Goal: Information Seeking & Learning: Learn about a topic

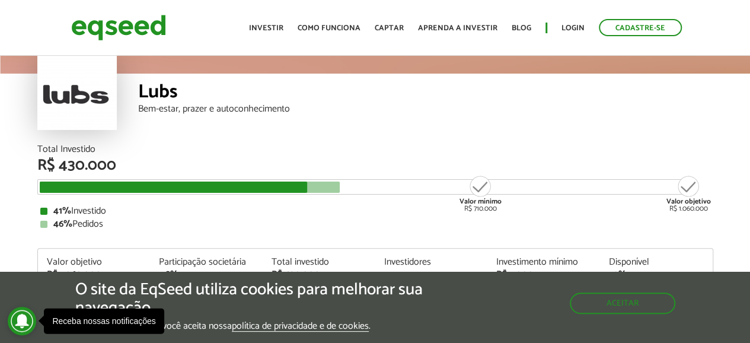
scroll to position [119, 0]
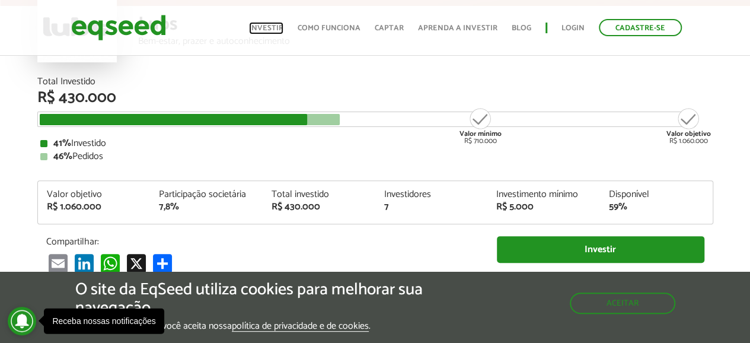
click at [272, 28] on link "Investir" at bounding box center [266, 28] width 34 height 8
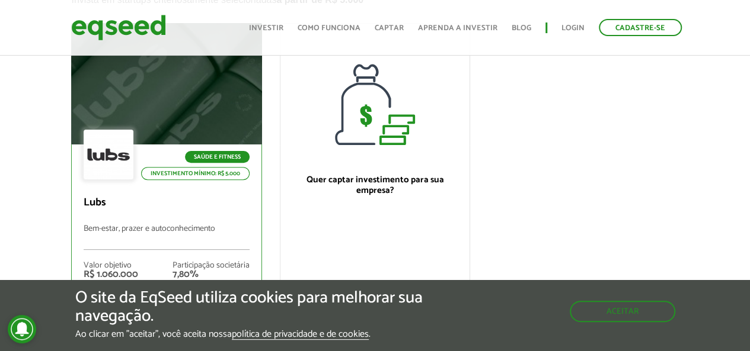
scroll to position [237, 0]
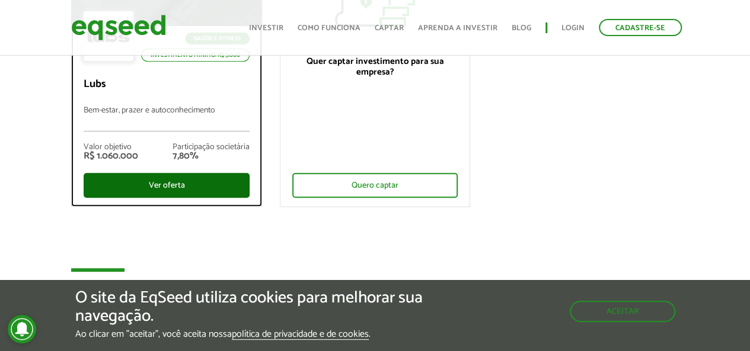
click at [220, 191] on div "Ver oferta" at bounding box center [166, 185] width 165 height 25
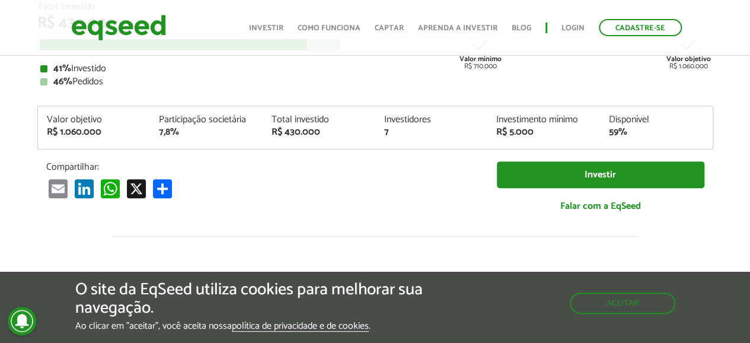
scroll to position [119, 0]
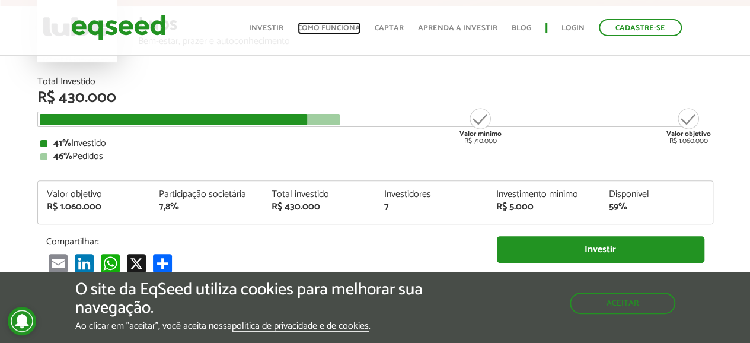
click at [335, 28] on link "Como funciona" at bounding box center [328, 28] width 63 height 8
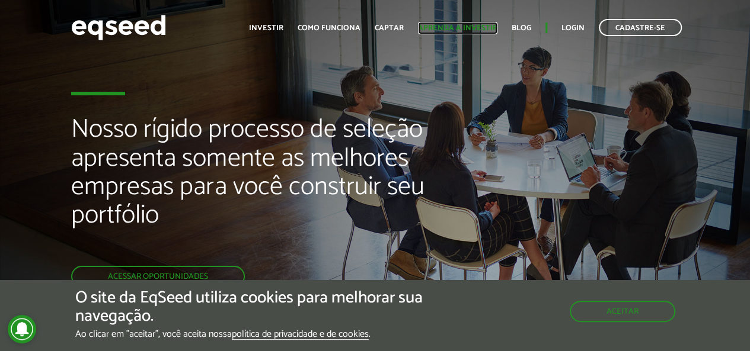
click at [473, 25] on link "Aprenda a investir" at bounding box center [457, 28] width 79 height 8
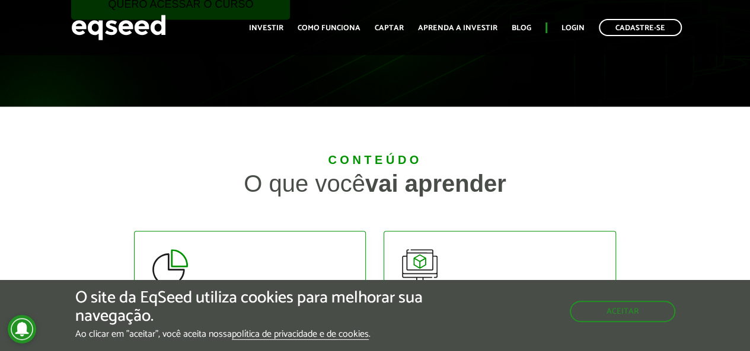
scroll to position [178, 0]
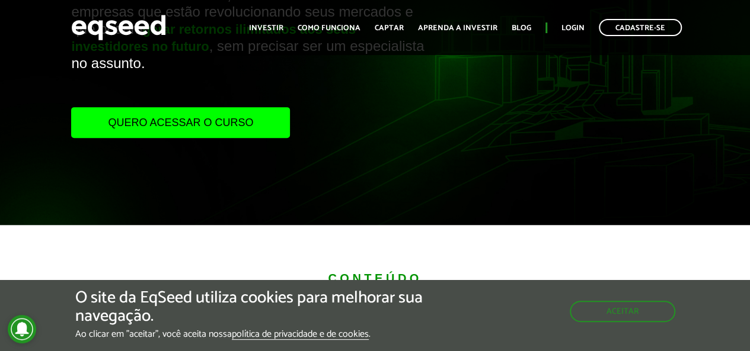
click at [229, 128] on link "Quero acessar o curso" at bounding box center [180, 122] width 219 height 31
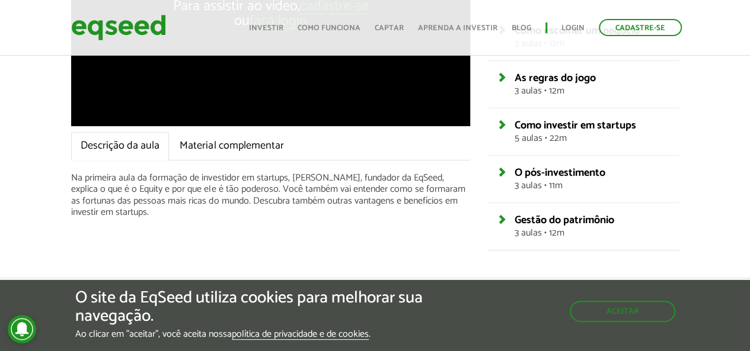
scroll to position [296, 0]
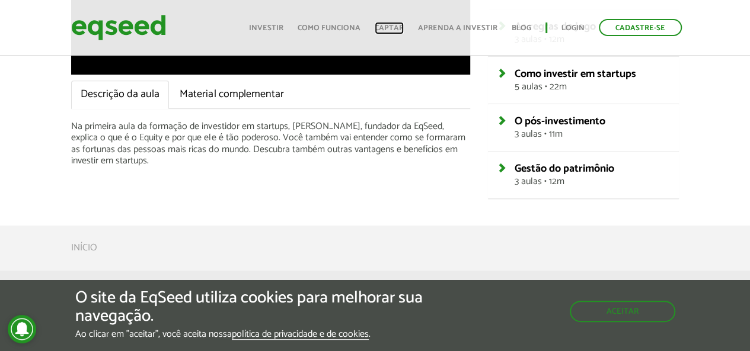
click at [396, 27] on link "Captar" at bounding box center [389, 28] width 29 height 8
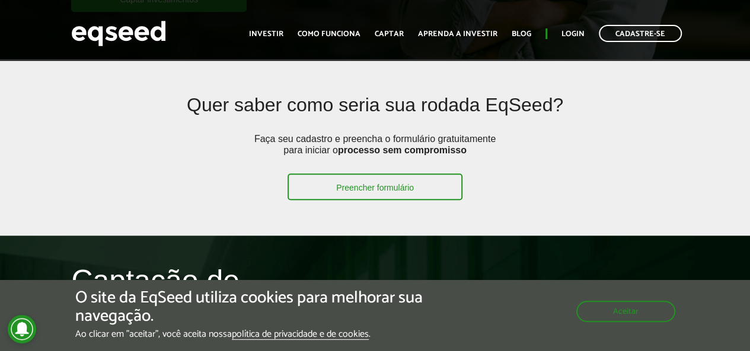
scroll to position [533, 0]
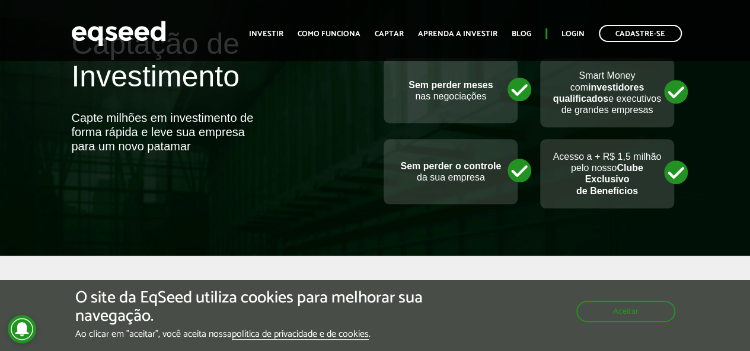
click at [279, 27] on ul "Início Investir Como funciona Captar Aprenda a investir Blog Login Cadastre-se" at bounding box center [465, 33] width 444 height 17
click at [305, 27] on ul "Início Investir Como funciona Captar Aprenda a investir Blog Login Cadastre-se" at bounding box center [465, 33] width 444 height 17
click at [308, 30] on link "Como funciona" at bounding box center [328, 34] width 63 height 8
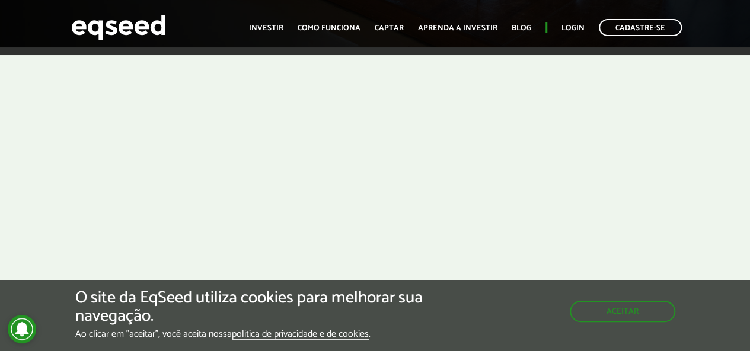
scroll to position [415, 0]
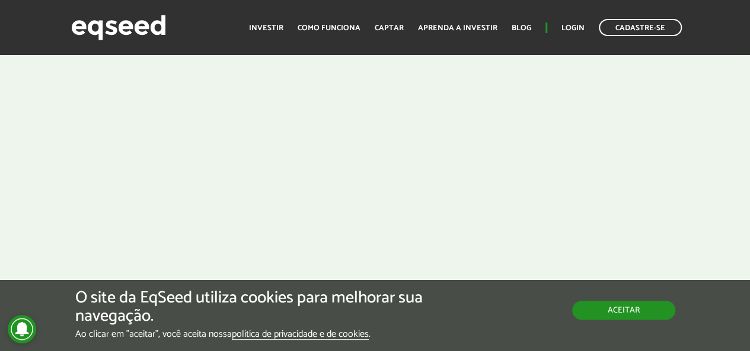
click at [597, 302] on button "Aceitar" at bounding box center [623, 310] width 103 height 19
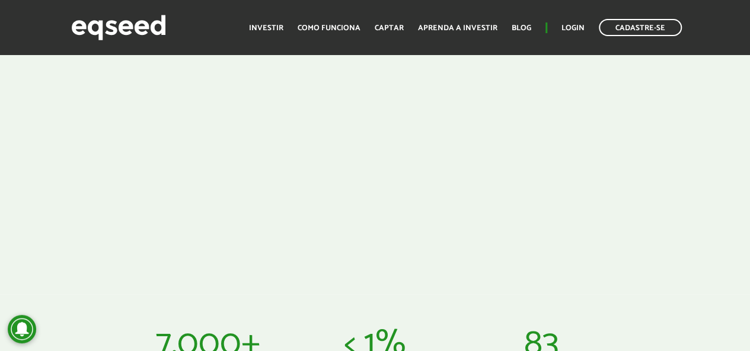
click at [0, 167] on div at bounding box center [375, 141] width 750 height 306
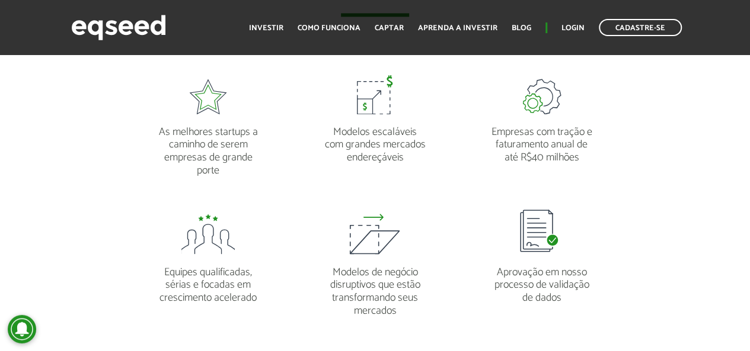
scroll to position [1007, 0]
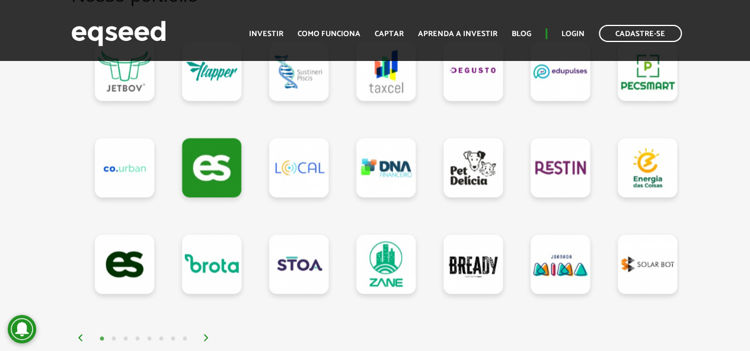
scroll to position [1185, 0]
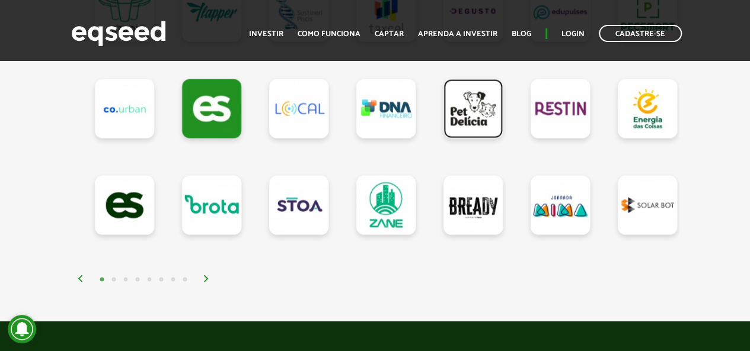
click at [494, 127] on link at bounding box center [472, 108] width 59 height 59
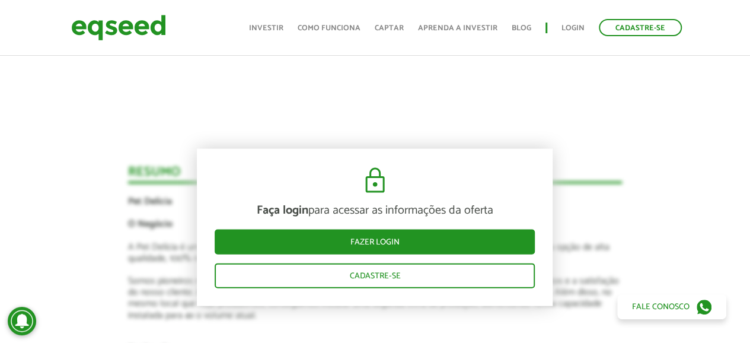
scroll to position [1244, 0]
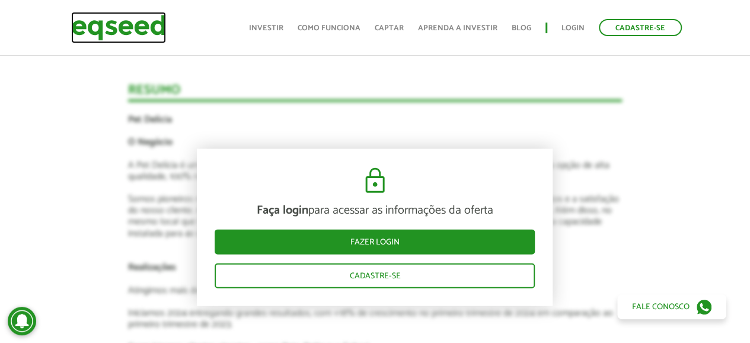
click at [154, 33] on img at bounding box center [118, 27] width 95 height 31
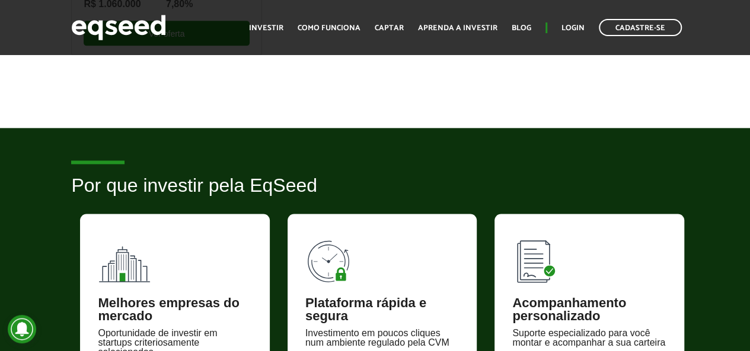
scroll to position [652, 0]
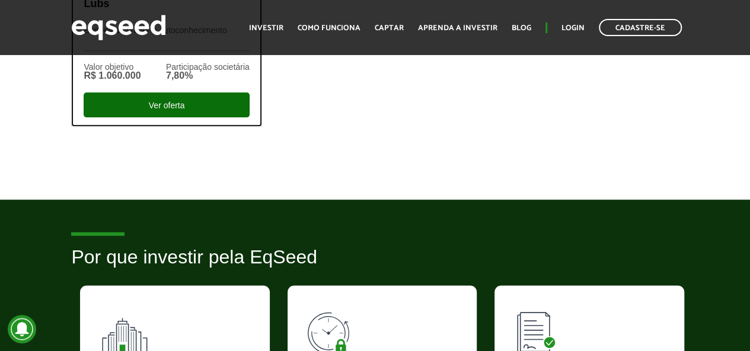
click at [234, 111] on div "Ver oferta" at bounding box center [166, 104] width 165 height 25
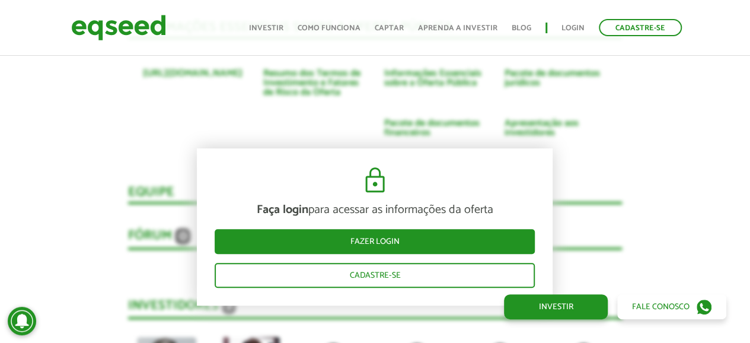
scroll to position [2309, 0]
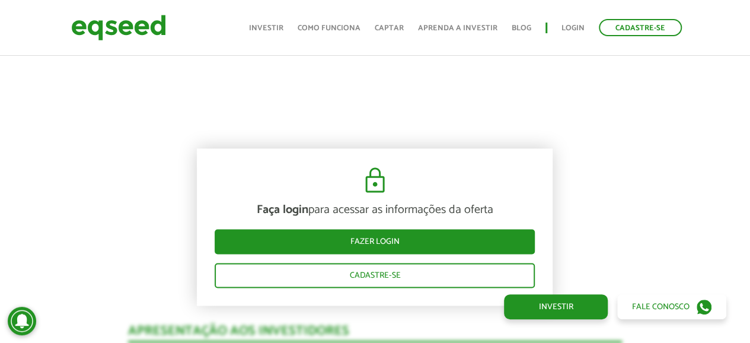
scroll to position [709, 0]
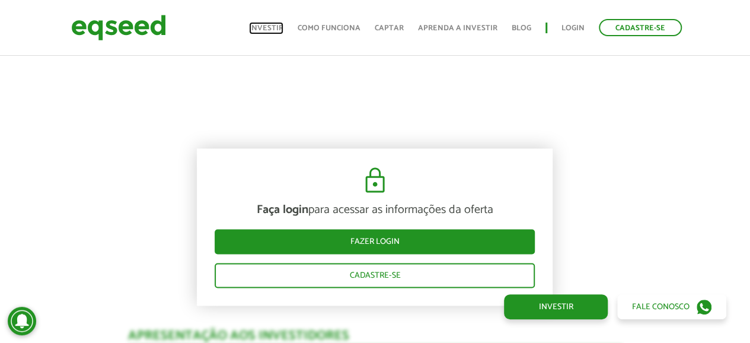
click at [281, 27] on link "Investir" at bounding box center [266, 28] width 34 height 8
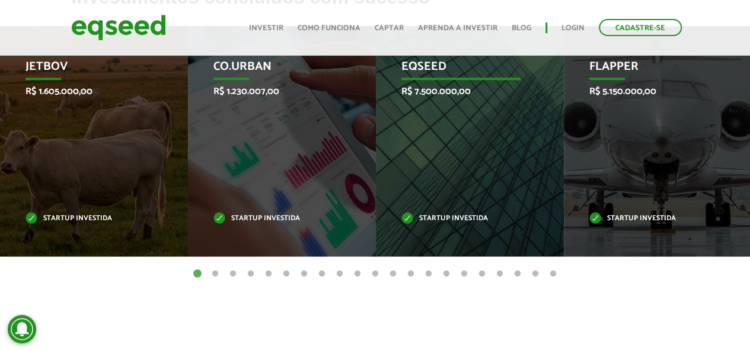
scroll to position [474, 0]
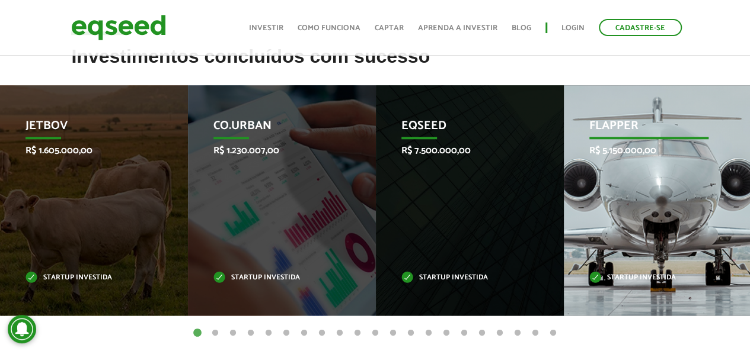
click at [620, 246] on div "Flapper R$ 5.150.000,00 Startup investida" at bounding box center [649, 200] width 170 height 231
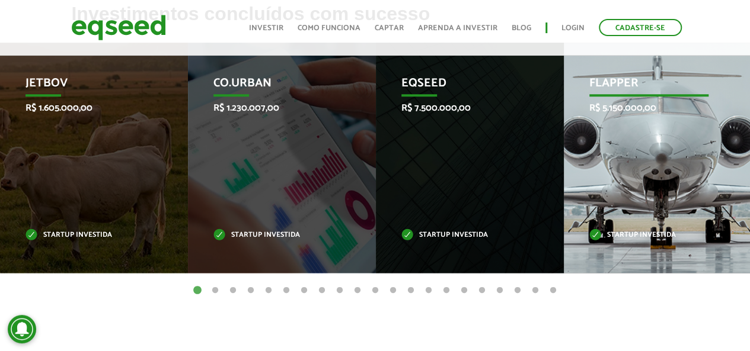
scroll to position [533, 0]
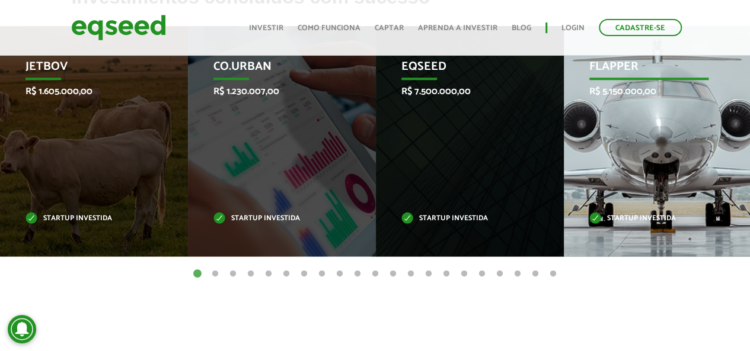
click at [625, 216] on p "Startup investida" at bounding box center [648, 219] width 119 height 7
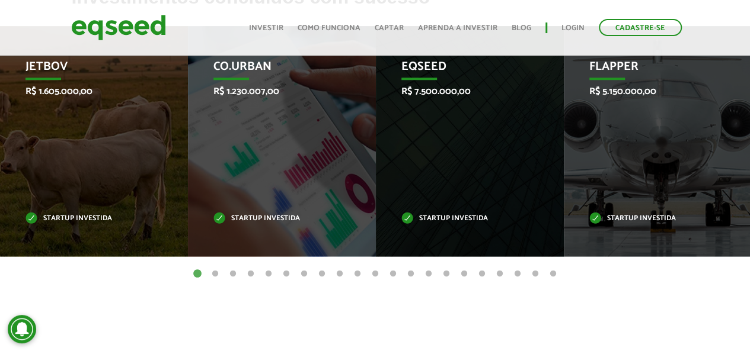
click at [215, 276] on button "2" at bounding box center [215, 274] width 12 height 12
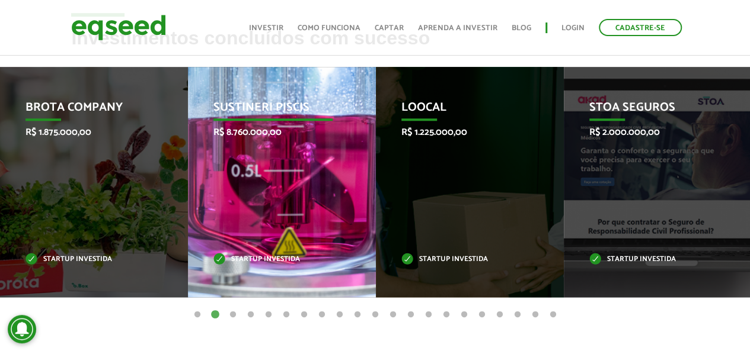
scroll to position [474, 0]
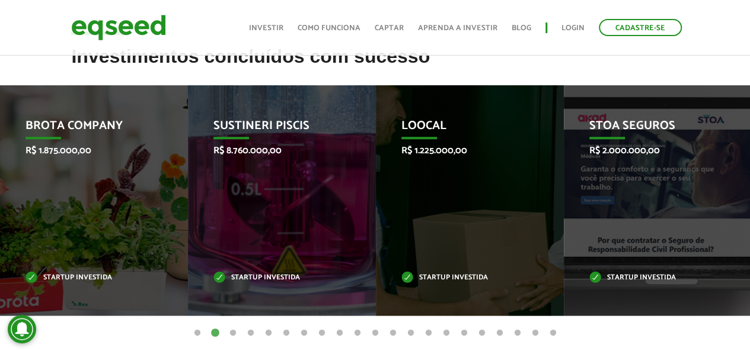
click at [232, 330] on button "3" at bounding box center [233, 334] width 12 height 12
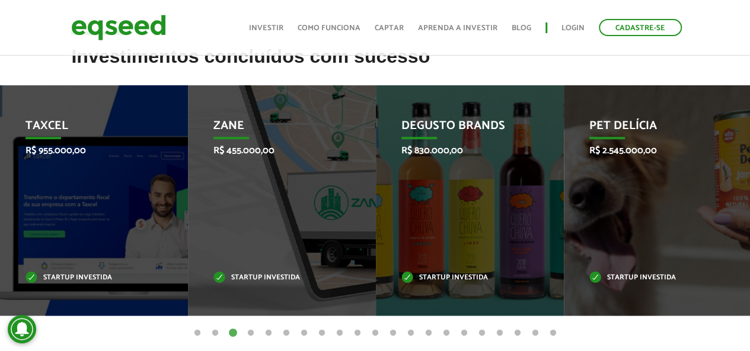
click at [252, 334] on button "4" at bounding box center [251, 334] width 12 height 12
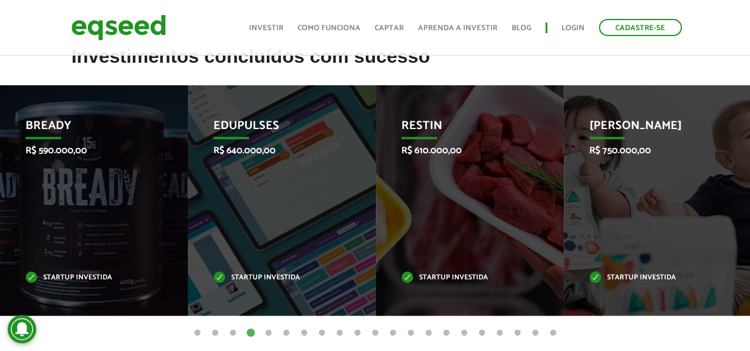
click at [267, 334] on button "5" at bounding box center [269, 334] width 12 height 12
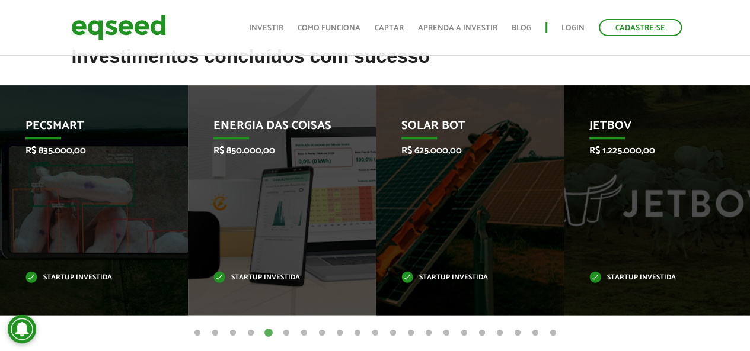
click at [293, 334] on ul "1 2 3 4 5 6 7 8 9 10 11 12 13 14 15 16 17 18 19 20 21" at bounding box center [375, 333] width 750 height 13
click at [288, 334] on button "6" at bounding box center [286, 334] width 12 height 12
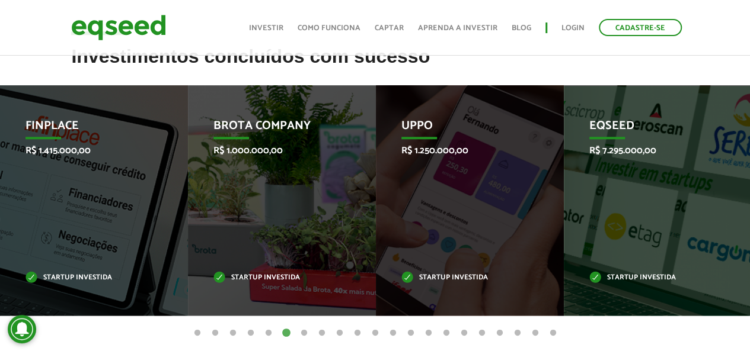
click at [300, 330] on button "7" at bounding box center [304, 334] width 12 height 12
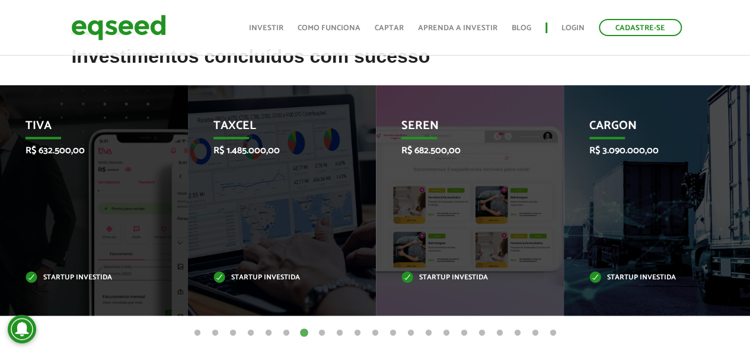
click at [322, 332] on button "8" at bounding box center [322, 334] width 12 height 12
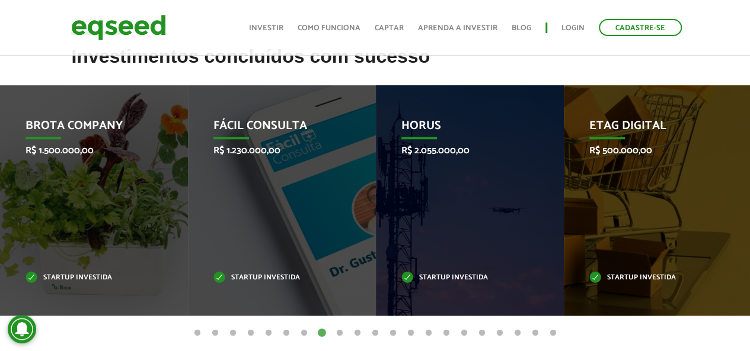
click at [338, 334] on button "9" at bounding box center [340, 334] width 12 height 12
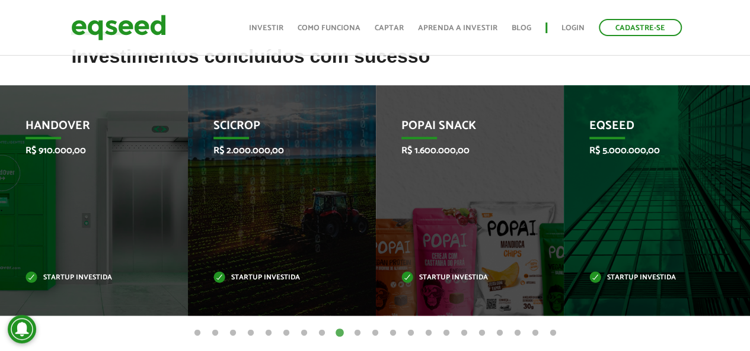
click at [356, 335] on button "10" at bounding box center [357, 334] width 12 height 12
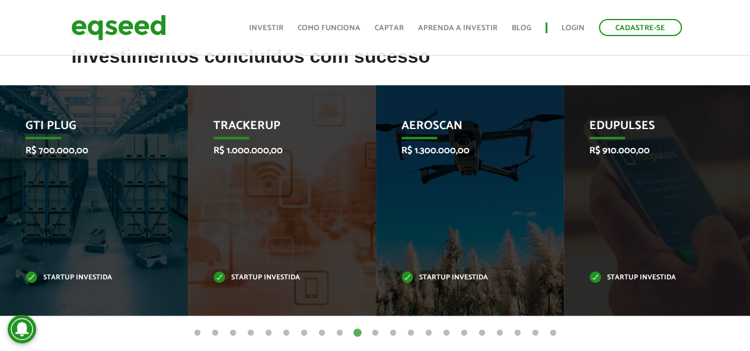
click at [375, 332] on button "11" at bounding box center [375, 334] width 12 height 12
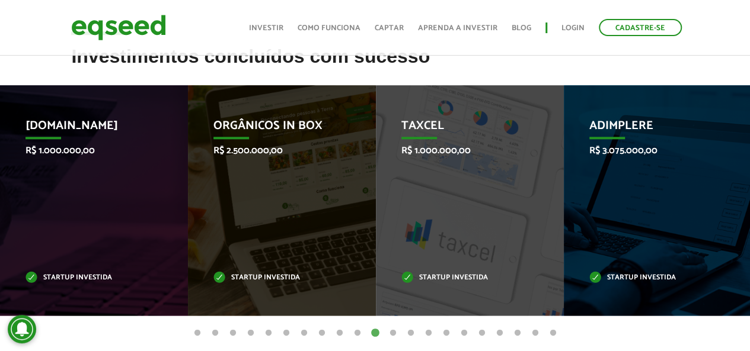
click at [393, 332] on button "12" at bounding box center [393, 334] width 12 height 12
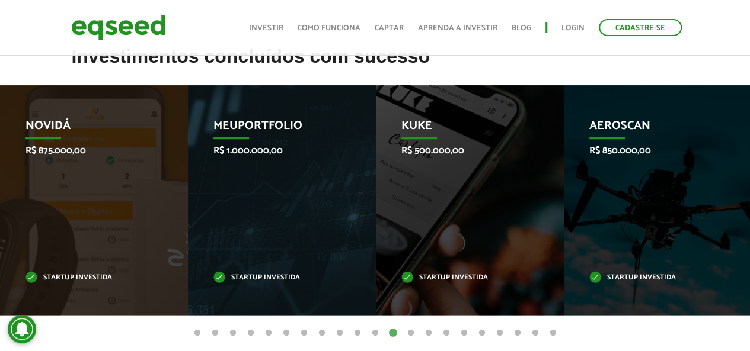
click at [411, 332] on button "13" at bounding box center [411, 334] width 12 height 12
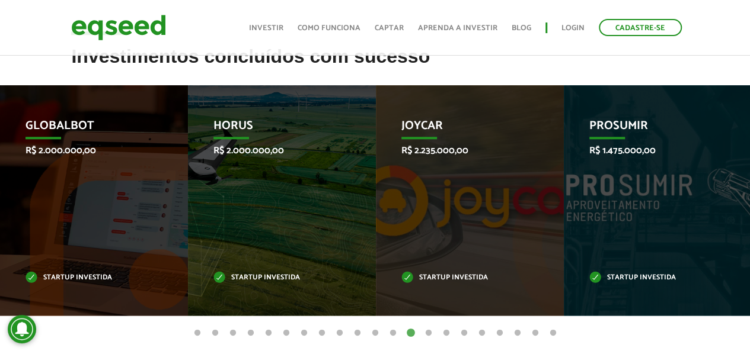
click at [427, 332] on button "14" at bounding box center [429, 334] width 12 height 12
